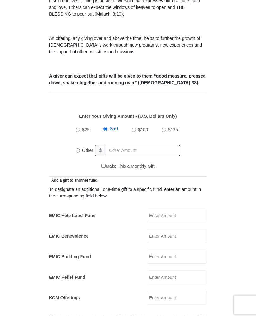
scroll to position [196, 0]
click at [76, 148] on input "Other" at bounding box center [78, 150] width 4 height 4
radio input "true"
click at [133, 145] on input "text" at bounding box center [144, 150] width 72 height 11
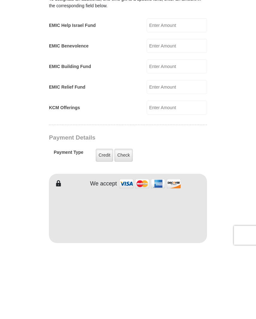
scroll to position [318, 0]
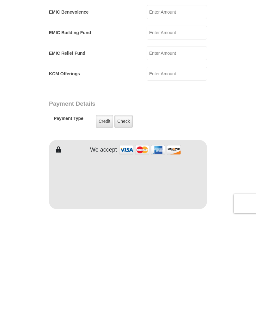
type input "5.00"
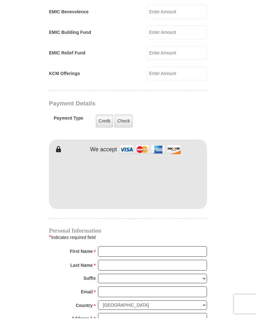
scroll to position [426, 0]
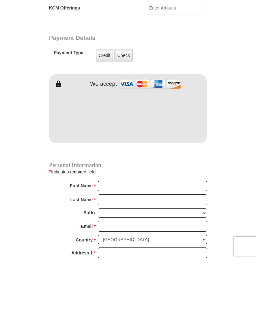
click at [126, 108] on label "Check" at bounding box center [123, 114] width 18 height 13
click at [0, 0] on input "Check" at bounding box center [0, 0] width 0 height 0
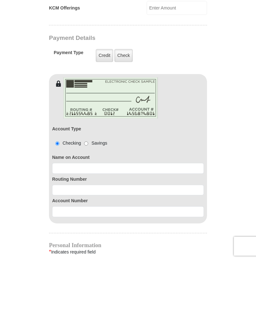
scroll to position [485, 0]
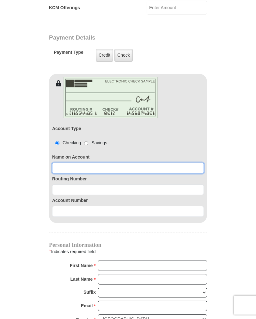
click at [106, 162] on input at bounding box center [128, 167] width 152 height 11
type input "Ginger P. Finnan"
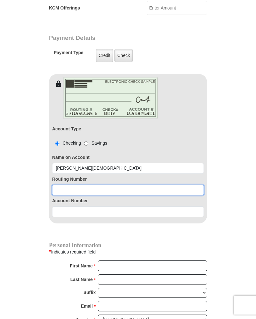
click at [123, 185] on input at bounding box center [128, 190] width 152 height 11
type input "065403626"
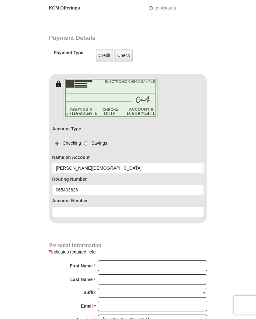
click at [135, 206] on input at bounding box center [128, 211] width 152 height 11
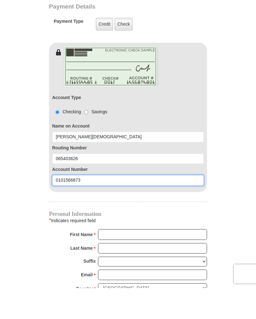
type input "0101566873"
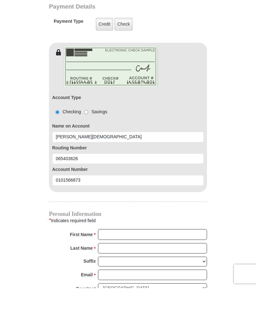
click at [15, 189] on form "Eagle Mountain International Church Online Giving Because of gifts like yours, …" at bounding box center [127, 38] width 237 height 996
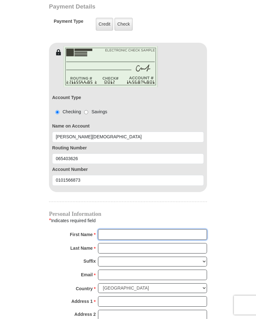
click at [155, 229] on input "First Name *" at bounding box center [152, 234] width 109 height 11
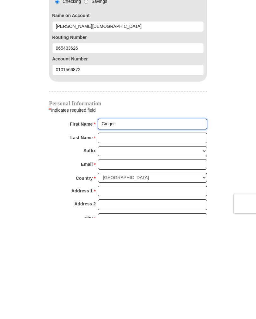
type input "Ginger"
click at [144, 234] on input "Last Name *" at bounding box center [152, 239] width 109 height 11
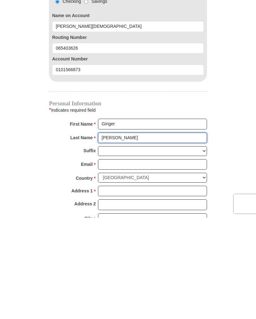
type input "Finnan"
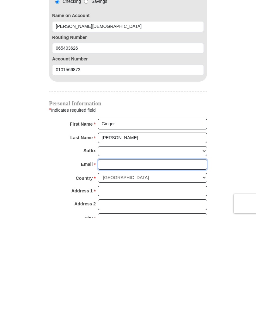
click at [143, 260] on input "Email *" at bounding box center [152, 265] width 109 height 11
type input "redheadlady2@hotmail.com"
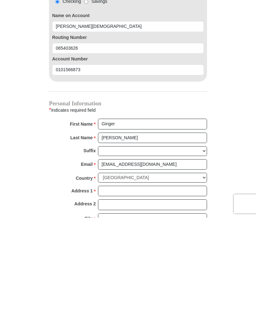
click at [153, 287] on input "Address 1 *" at bounding box center [152, 292] width 109 height 11
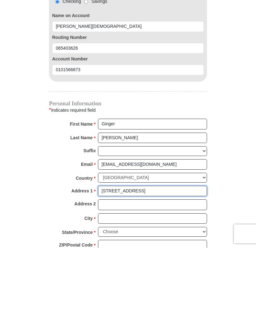
scroll to position [557, 0]
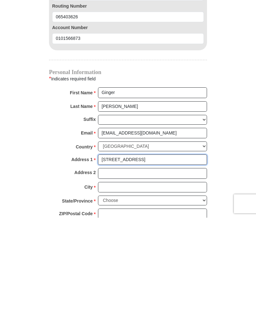
type input "39629 White Sand Lane"
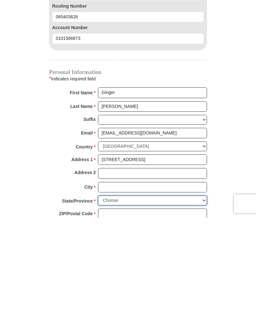
click at [203, 296] on select "Choose Alabama Alaska American Samoa Arizona Arkansas Armed Forces Americas Arm…" at bounding box center [152, 301] width 109 height 10
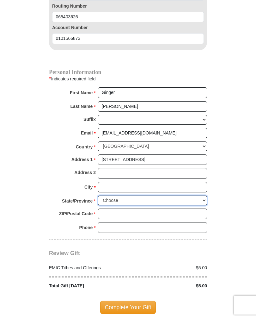
select select "LA"
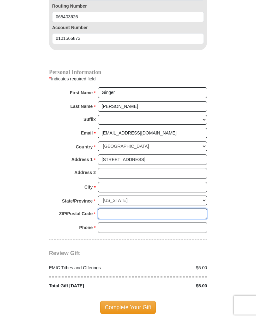
click at [159, 208] on input "ZIP/Postal Code *" at bounding box center [152, 213] width 109 height 11
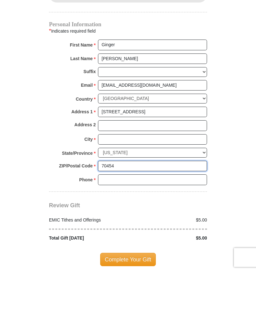
type input "70454"
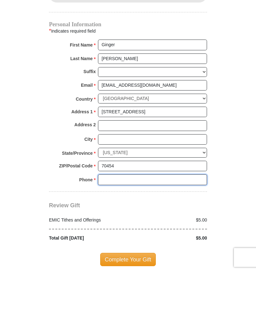
click at [156, 222] on input "Phone * *" at bounding box center [152, 227] width 109 height 11
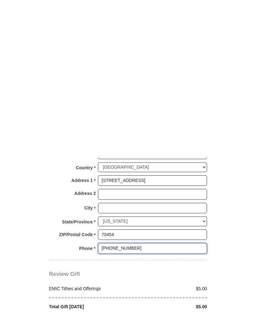
scroll to position [795, 0]
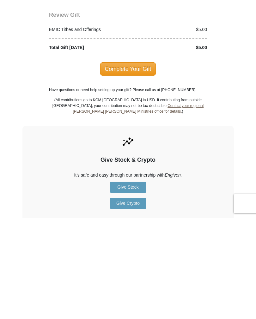
type input "228 493-5094"
click at [138, 163] on span "Complete Your Gift" at bounding box center [128, 169] width 56 height 13
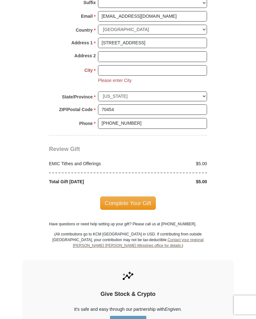
scroll to position [774, 0]
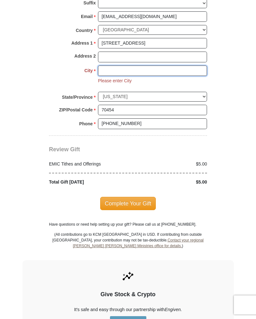
click at [133, 66] on input "City *" at bounding box center [152, 71] width 109 height 11
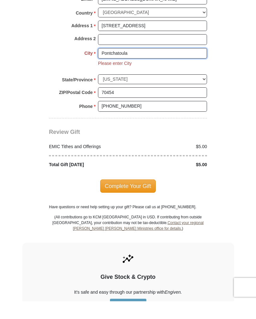
type input "Pontchatoula"
click at [145, 197] on span "Complete Your Gift" at bounding box center [128, 203] width 56 height 13
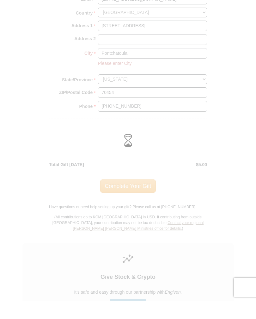
scroll to position [792, 0]
